Goal: Task Accomplishment & Management: Use online tool/utility

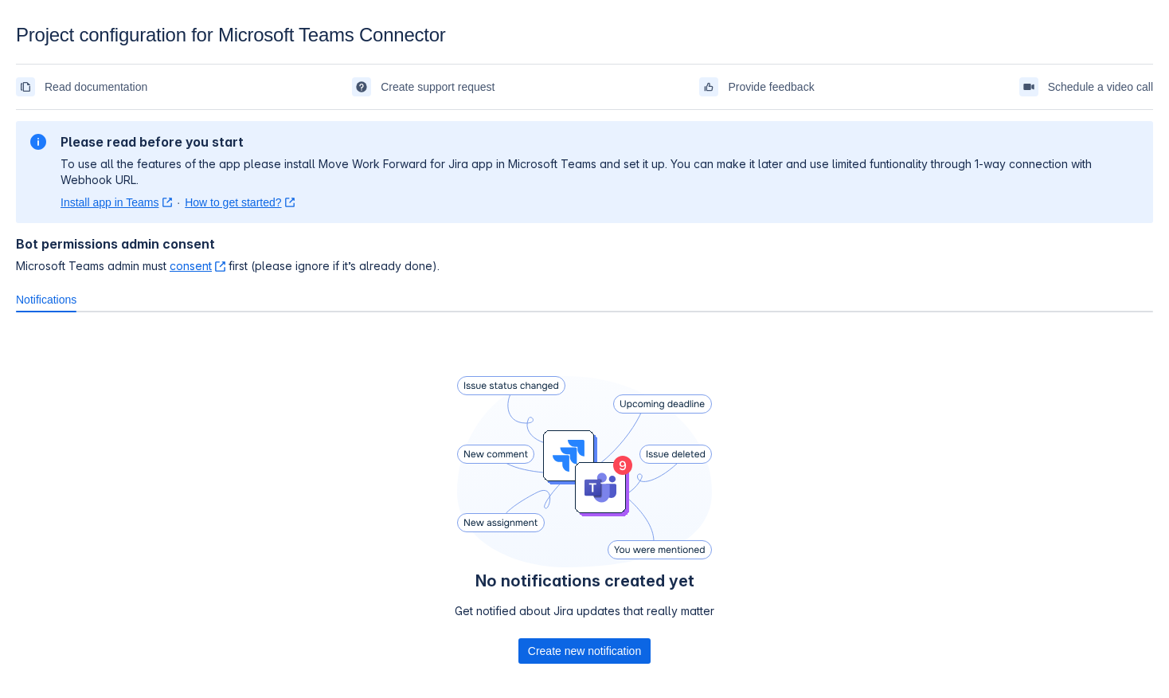
click at [117, 198] on link "Install app in Teams ﻿ , (opens new window)" at bounding box center [116, 202] width 111 height 16
